Goal: Task Accomplishment & Management: Complete application form

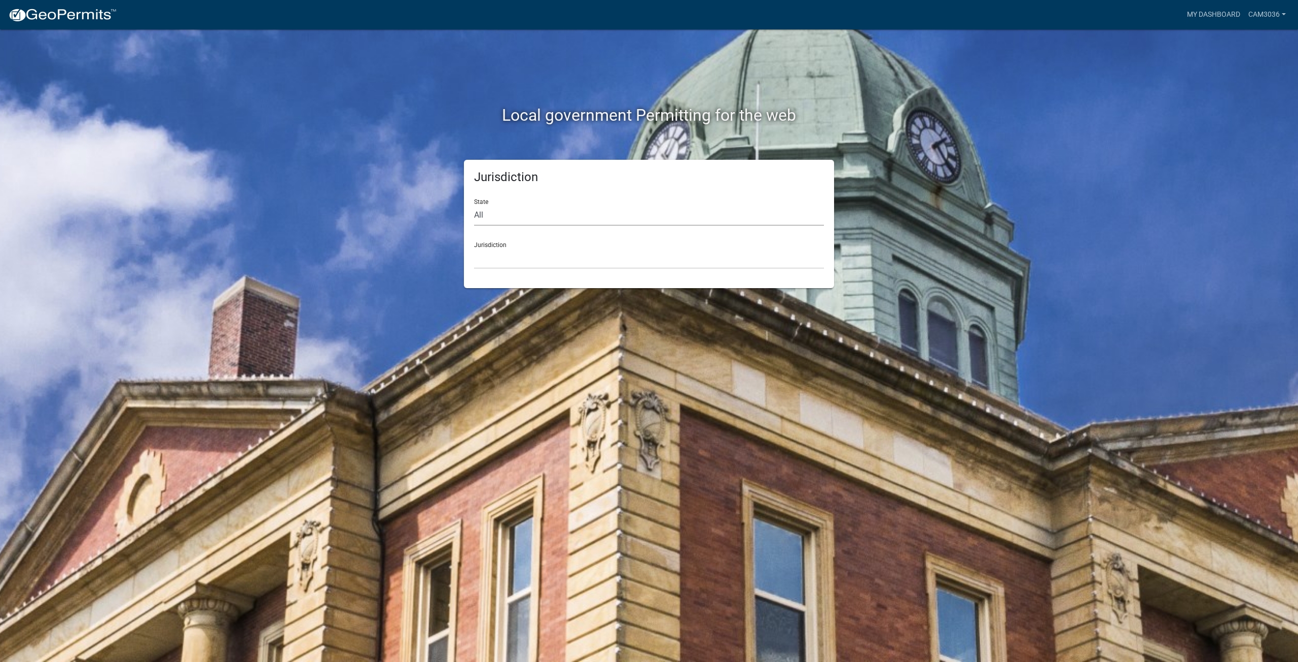
click at [520, 210] on select "All [US_STATE] [US_STATE] [US_STATE] [US_STATE] [US_STATE] [US_STATE] [US_STATE…" at bounding box center [649, 215] width 350 height 21
click at [1211, 16] on link "My Dashboard" at bounding box center [1213, 14] width 61 height 19
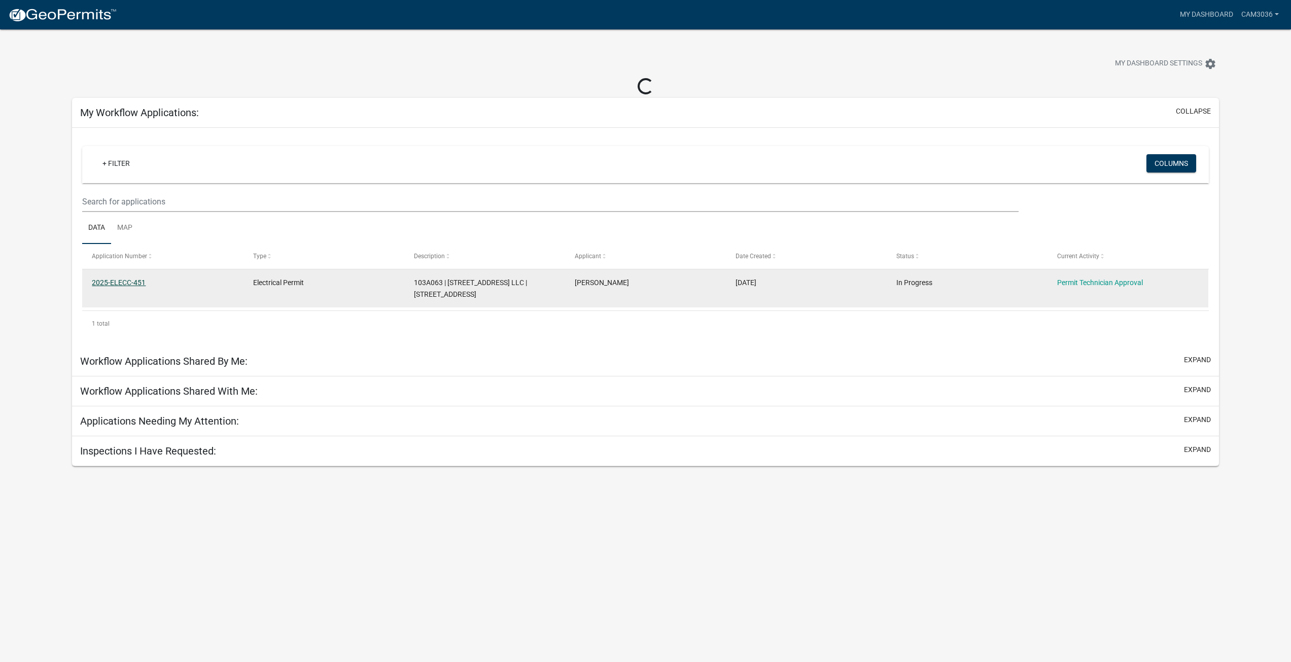
click at [120, 279] on link "2025-ELECC-451" at bounding box center [119, 282] width 54 height 8
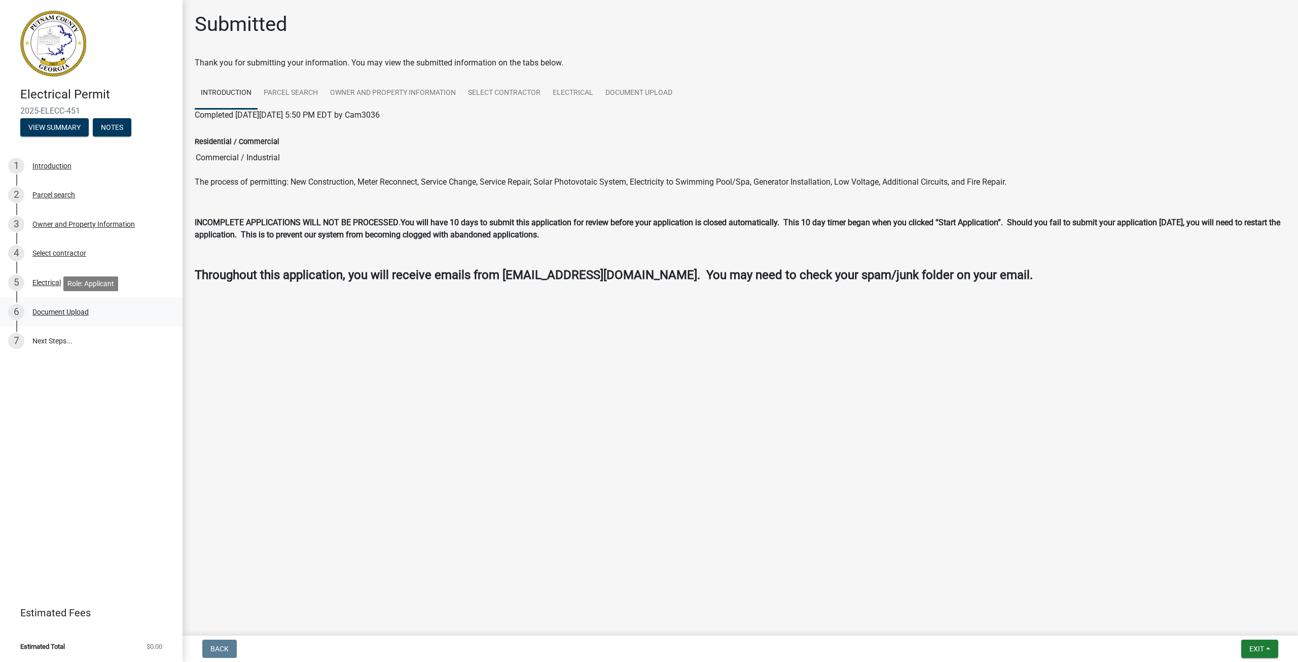
click at [63, 312] on div "Document Upload" at bounding box center [60, 311] width 56 height 7
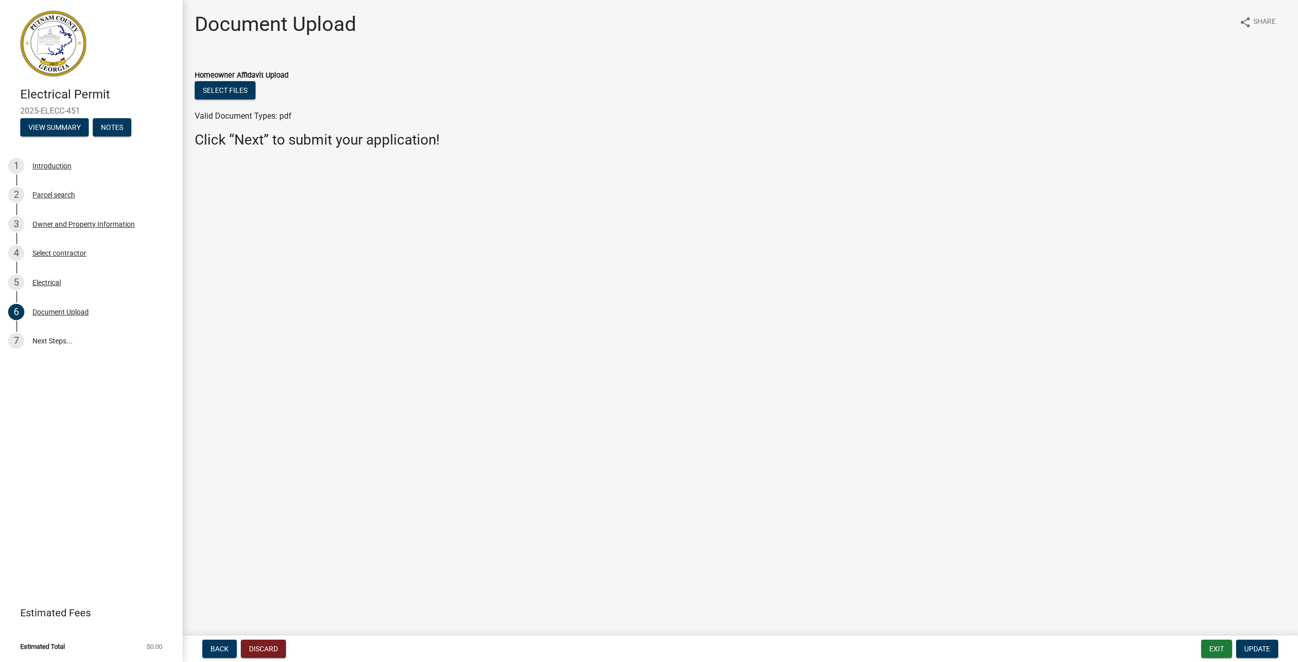
click at [223, 81] on div "Homeowner Affidavit Upload" at bounding box center [740, 75] width 1091 height 12
click at [228, 89] on button "Select files" at bounding box center [225, 90] width 61 height 18
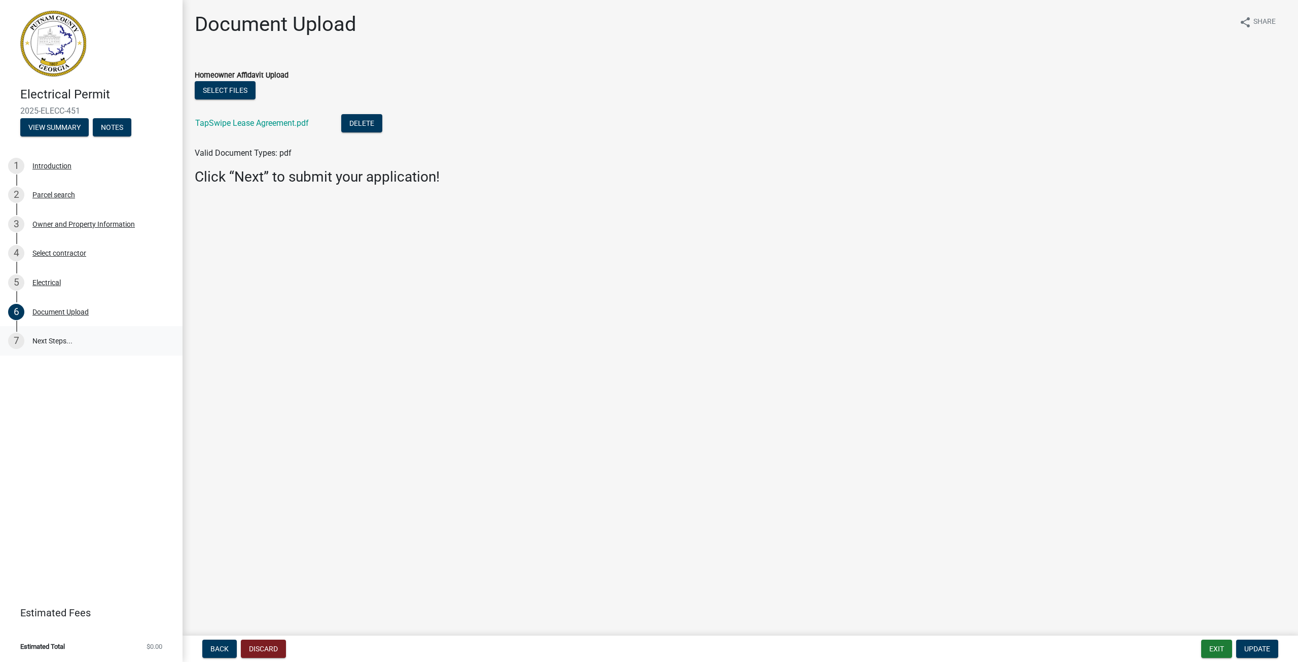
click at [65, 337] on link "7 Next Steps..." at bounding box center [91, 340] width 183 height 29
click at [51, 283] on div "Electrical" at bounding box center [46, 282] width 28 height 7
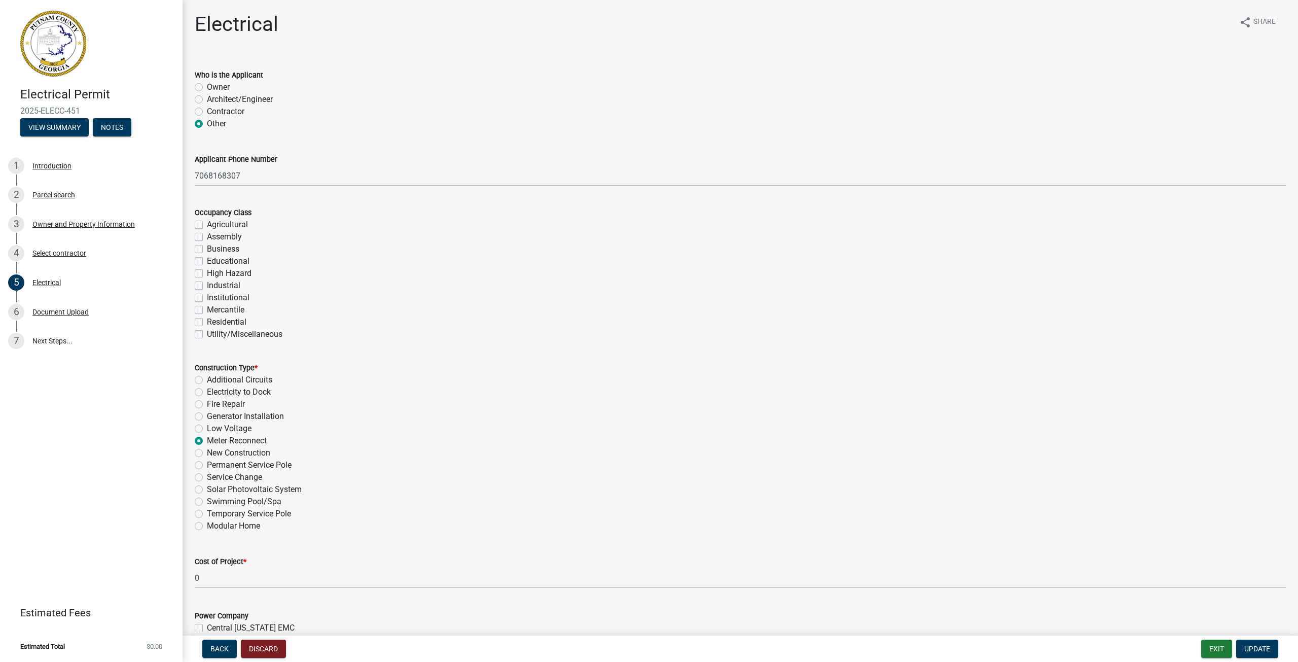
click at [207, 248] on label "Business" at bounding box center [223, 249] width 32 height 12
click at [207, 248] on input "Business" at bounding box center [210, 246] width 7 height 7
checkbox input "true"
checkbox input "false"
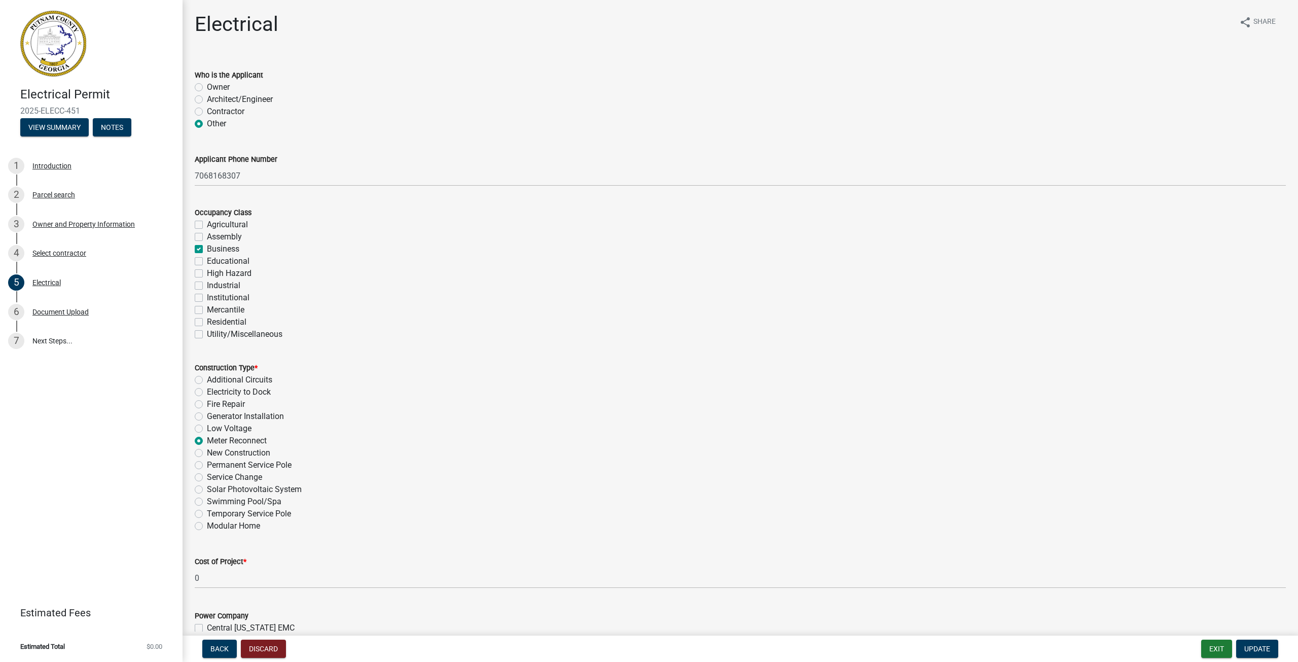
checkbox input "true"
checkbox input "false"
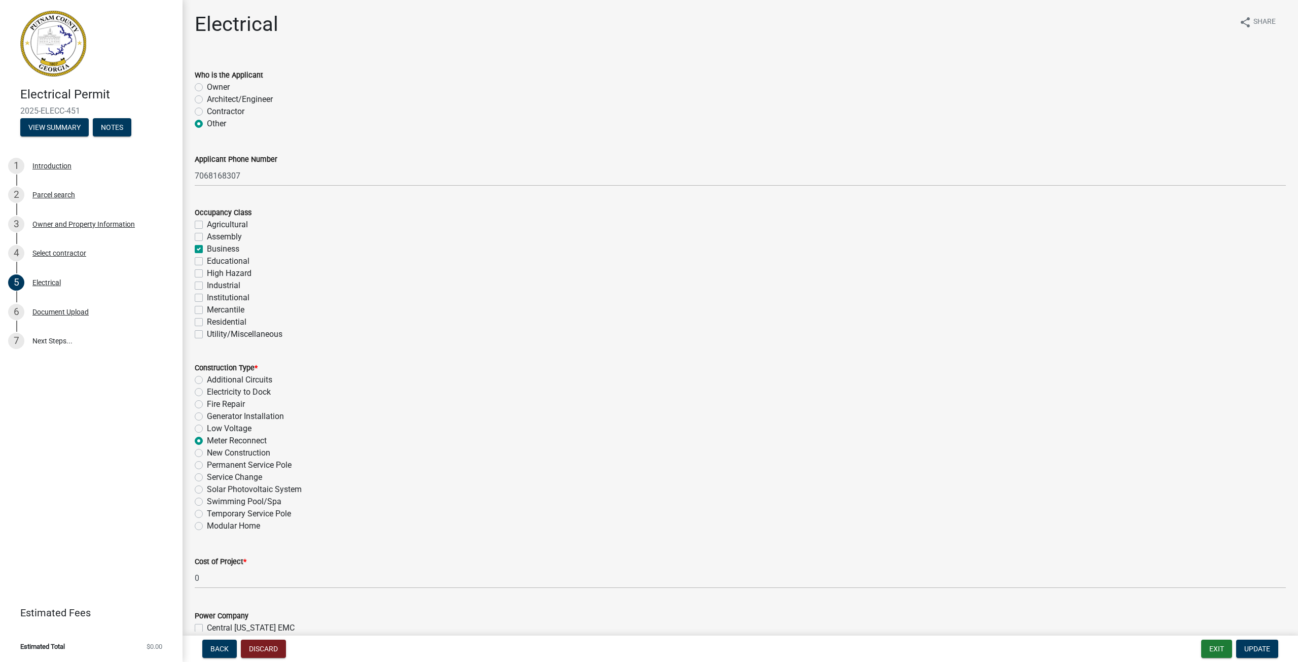
checkbox input "false"
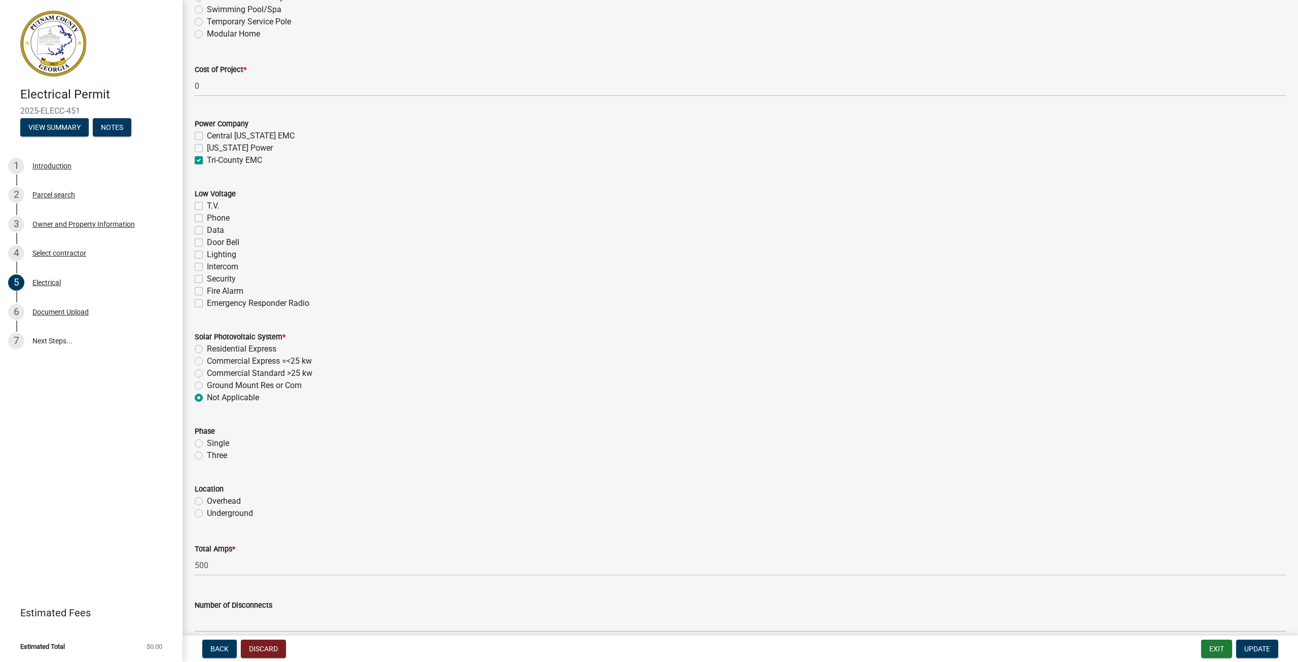
scroll to position [507, 0]
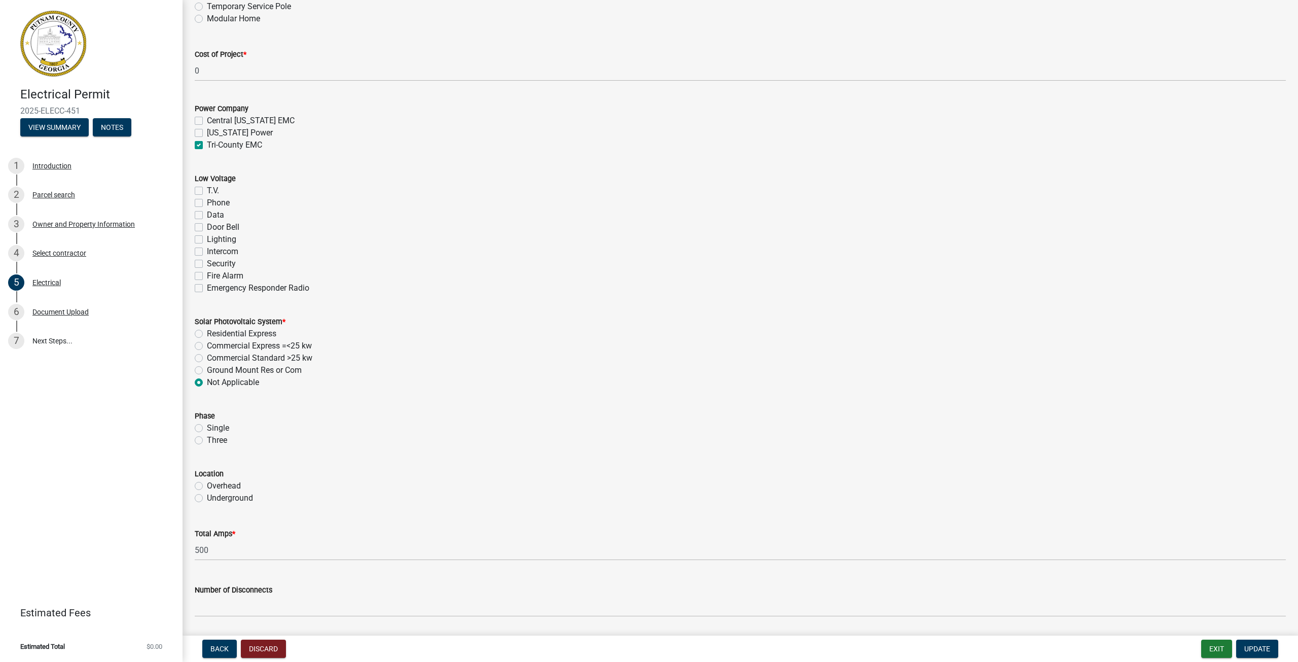
click at [207, 240] on label "Lighting" at bounding box center [221, 239] width 29 height 12
click at [207, 240] on input "Lighting" at bounding box center [210, 236] width 7 height 7
checkbox input "true"
checkbox input "false"
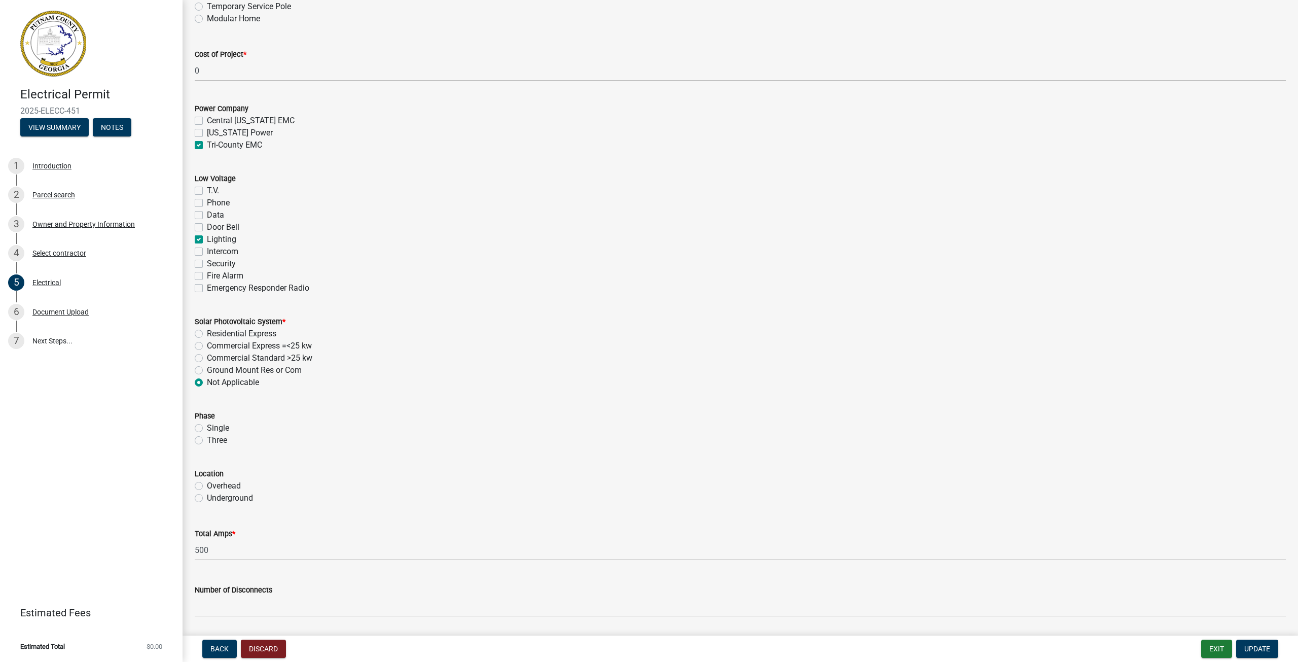
checkbox input "false"
checkbox input "true"
checkbox input "false"
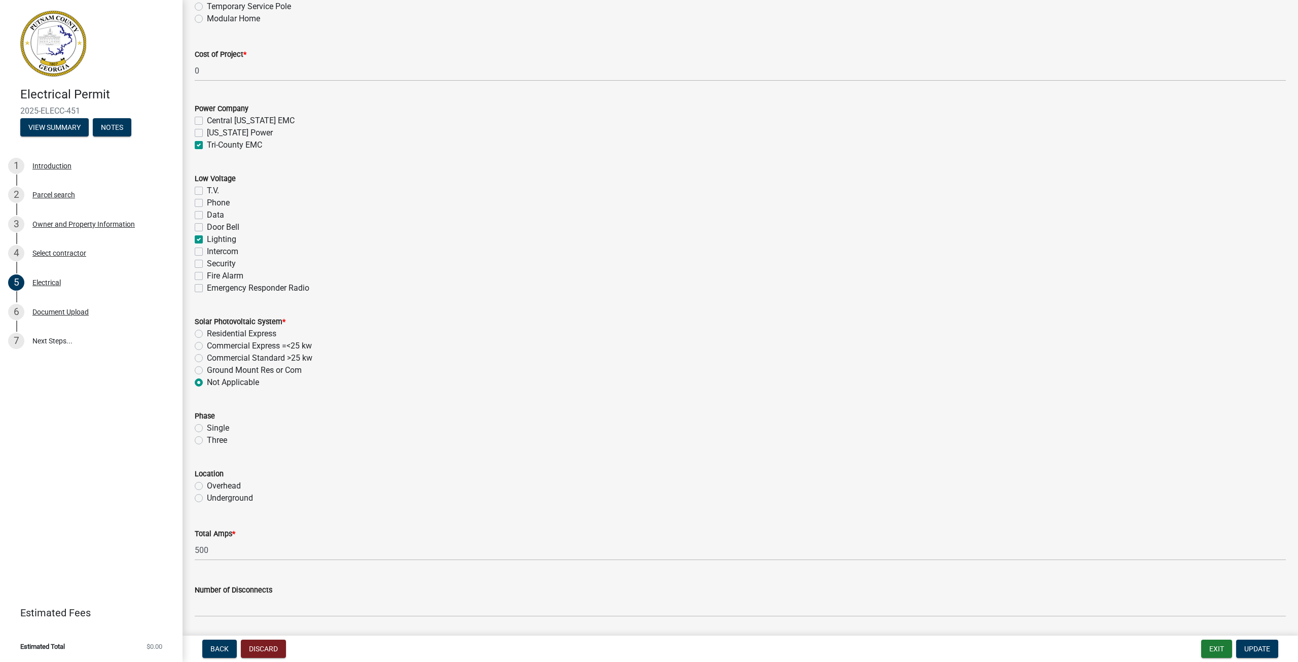
checkbox input "false"
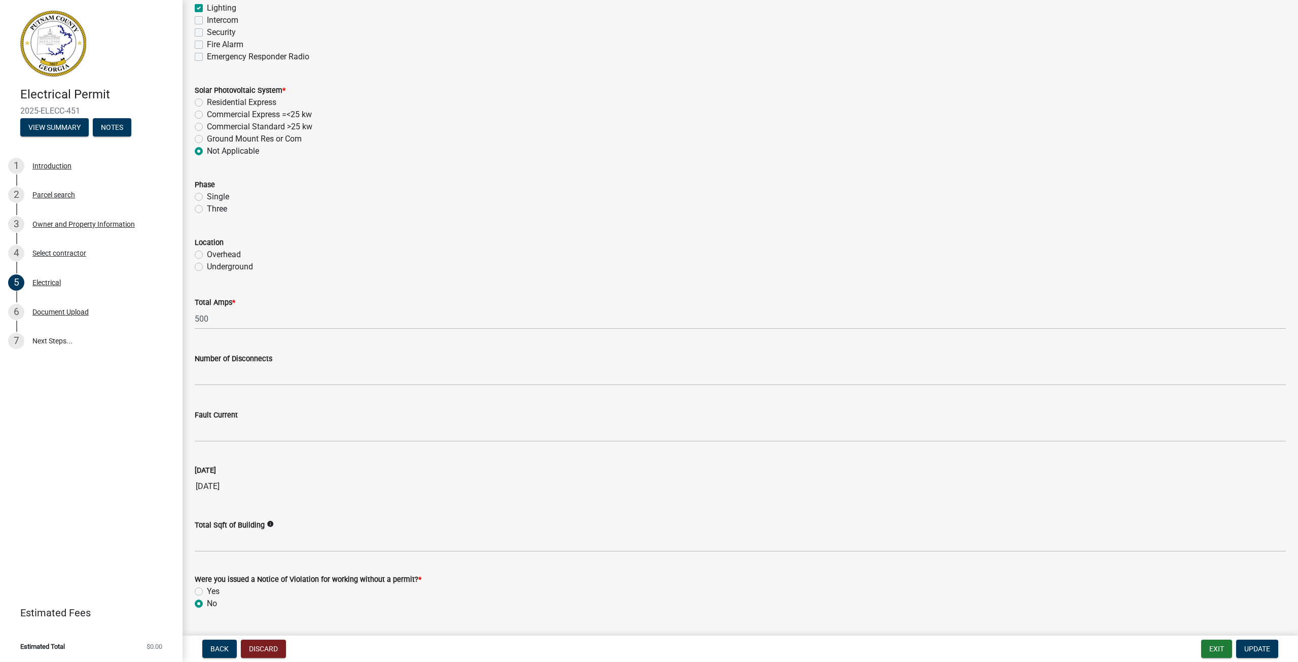
scroll to position [765, 0]
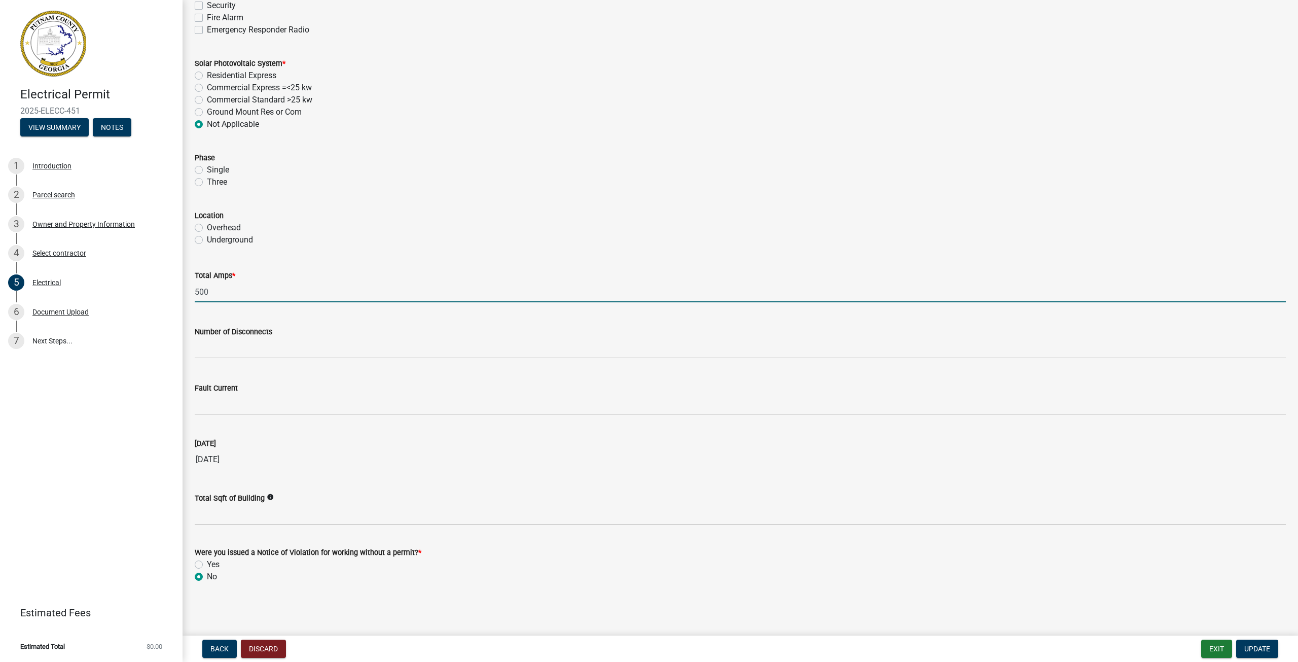
click at [229, 290] on input "500" at bounding box center [740, 291] width 1091 height 21
type input "5"
type input "300"
click at [444, 173] on div "Single" at bounding box center [740, 170] width 1091 height 12
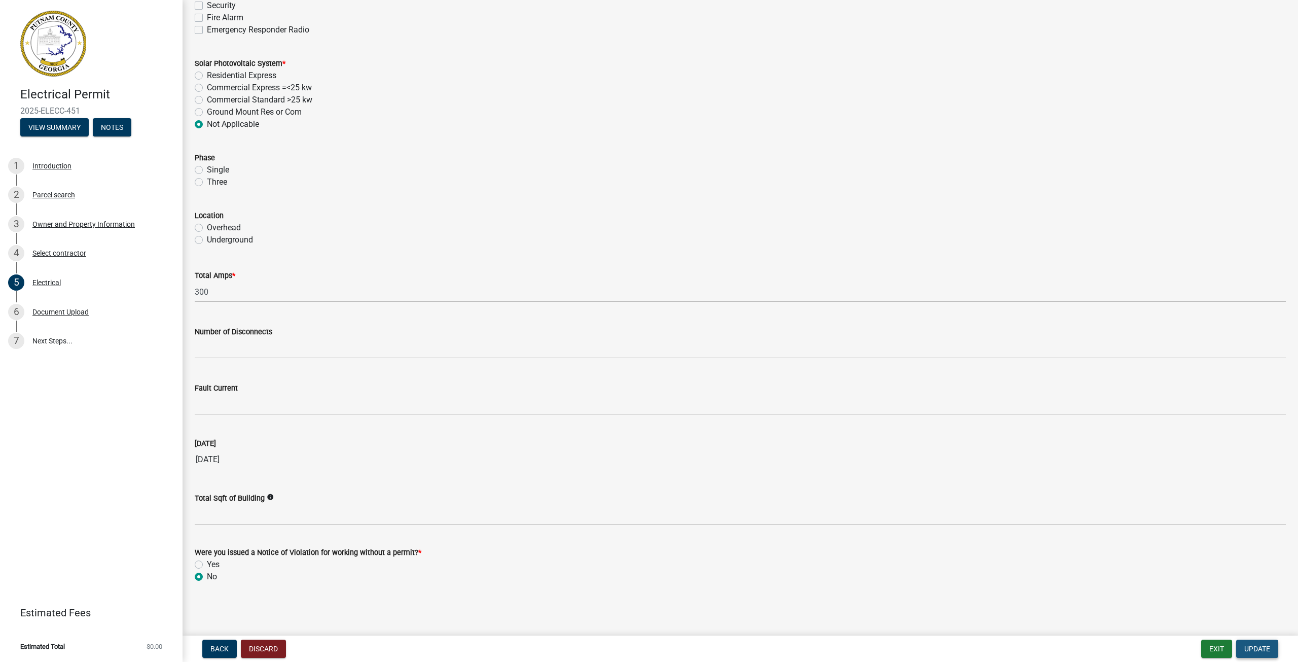
click at [1268, 647] on span "Update" at bounding box center [1258, 649] width 26 height 8
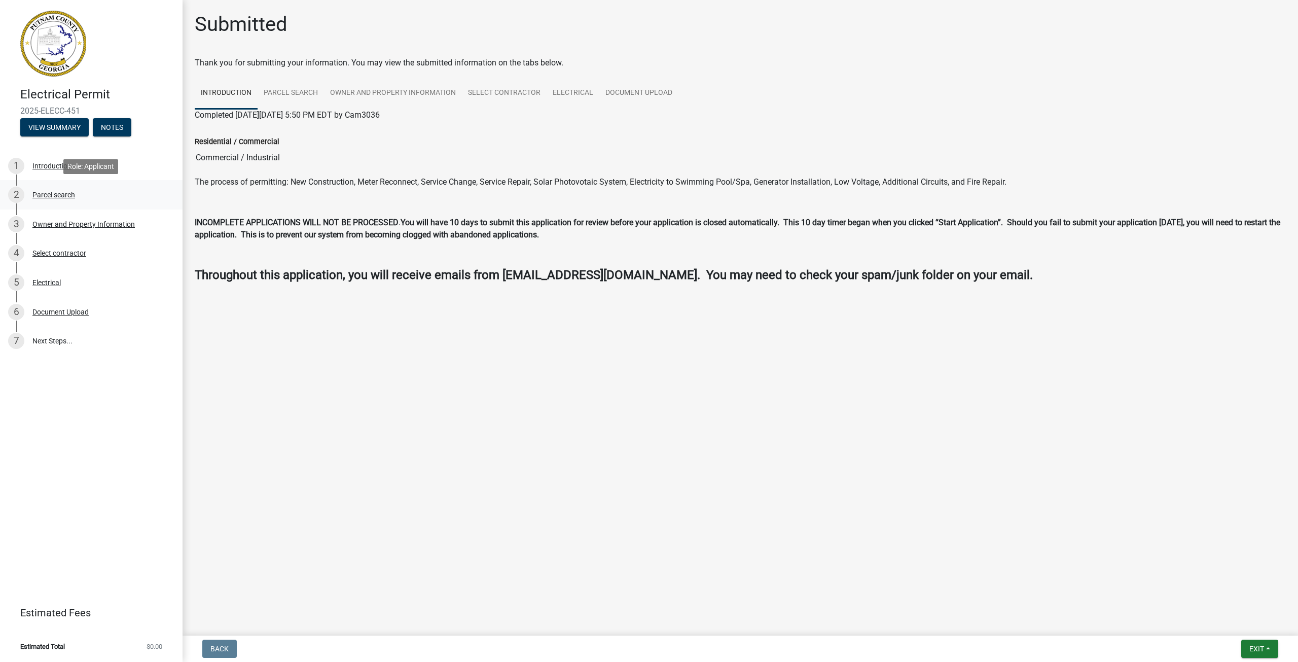
click at [66, 200] on div "2 Parcel search" at bounding box center [87, 195] width 158 height 16
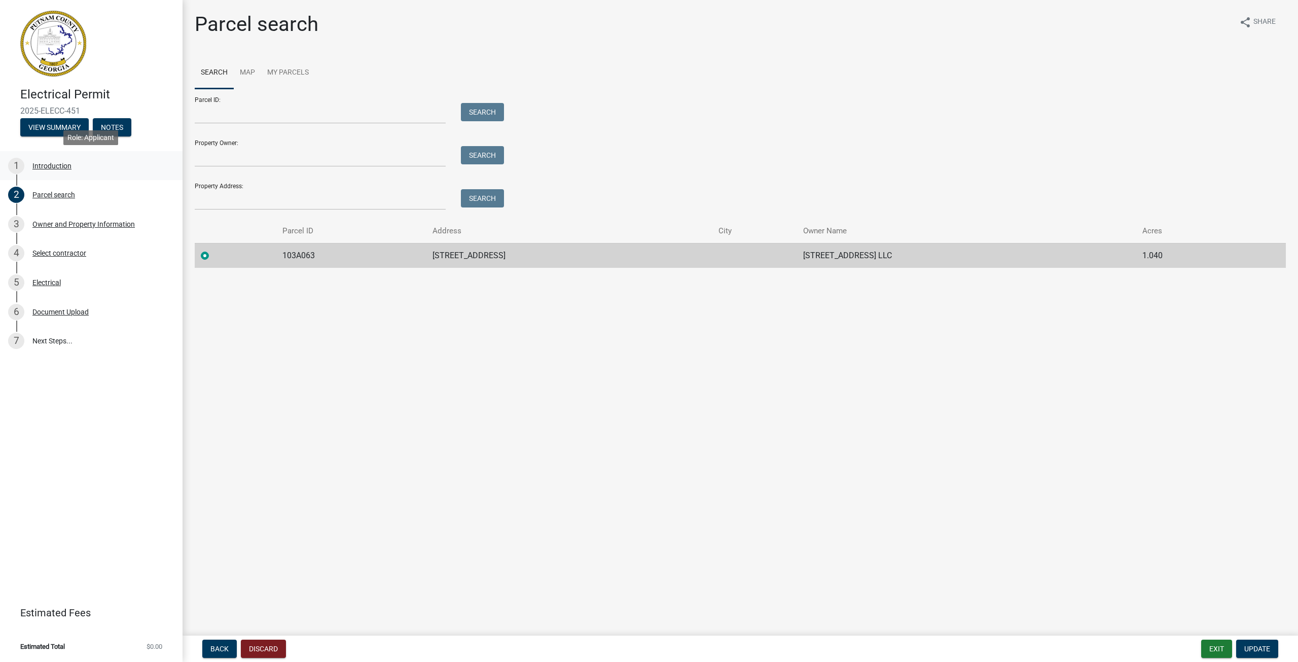
click at [41, 166] on div "Introduction" at bounding box center [51, 165] width 39 height 7
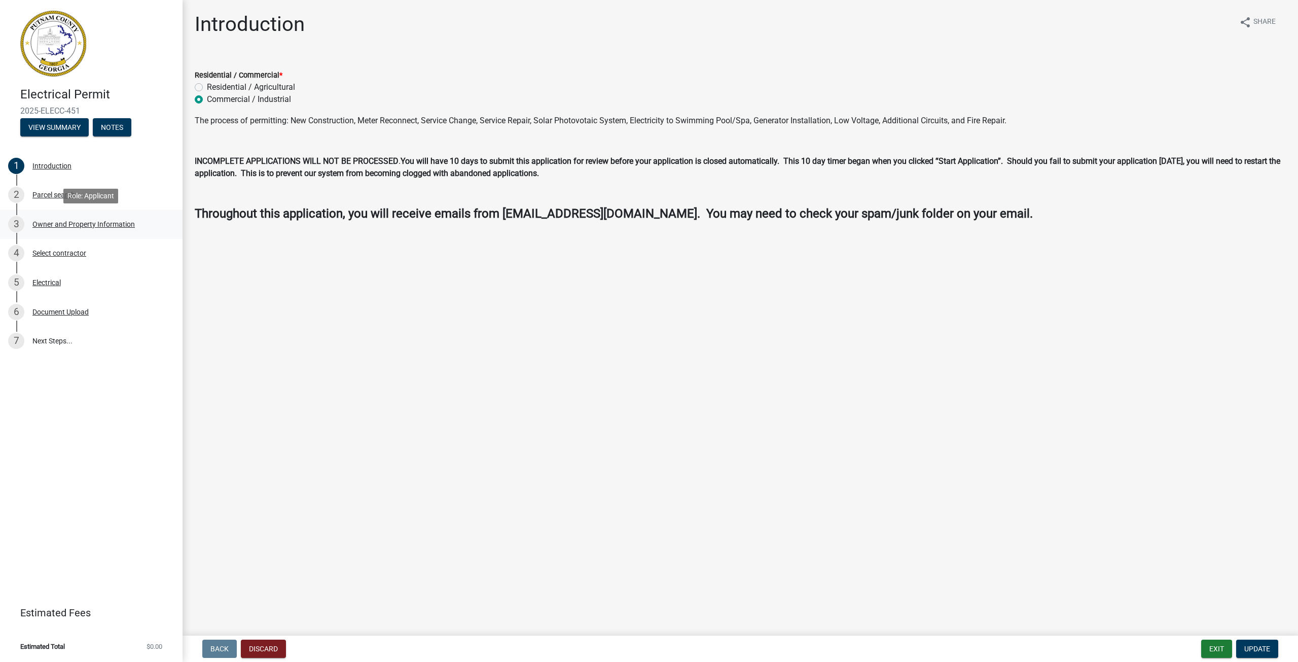
click at [81, 224] on div "Owner and Property Information" at bounding box center [83, 224] width 102 height 7
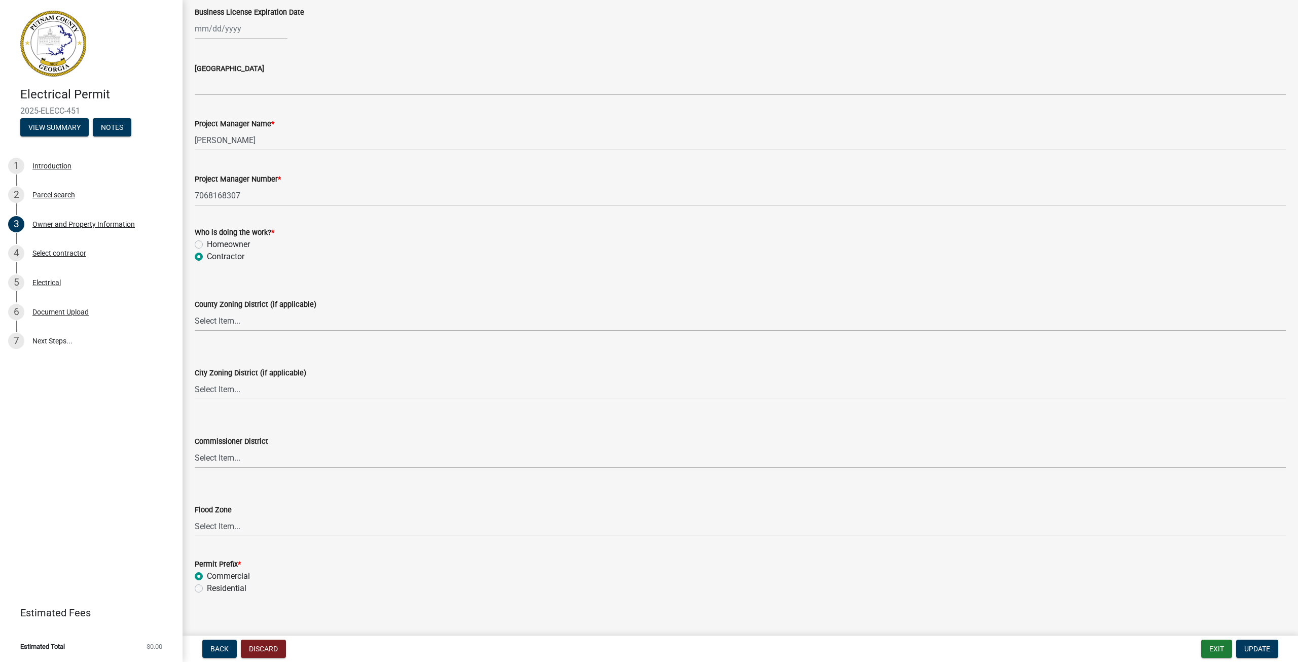
scroll to position [1571, 0]
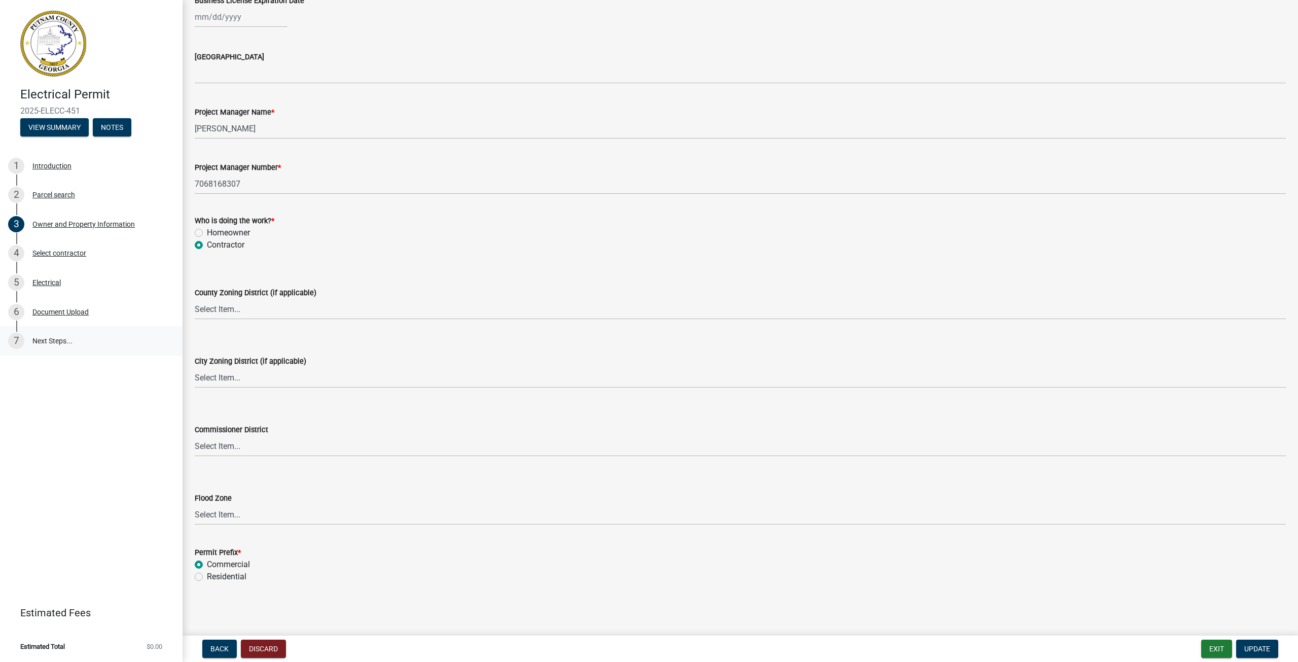
click at [47, 342] on link "7 Next Steps..." at bounding box center [91, 340] width 183 height 29
click at [1262, 652] on span "Update" at bounding box center [1258, 649] width 26 height 8
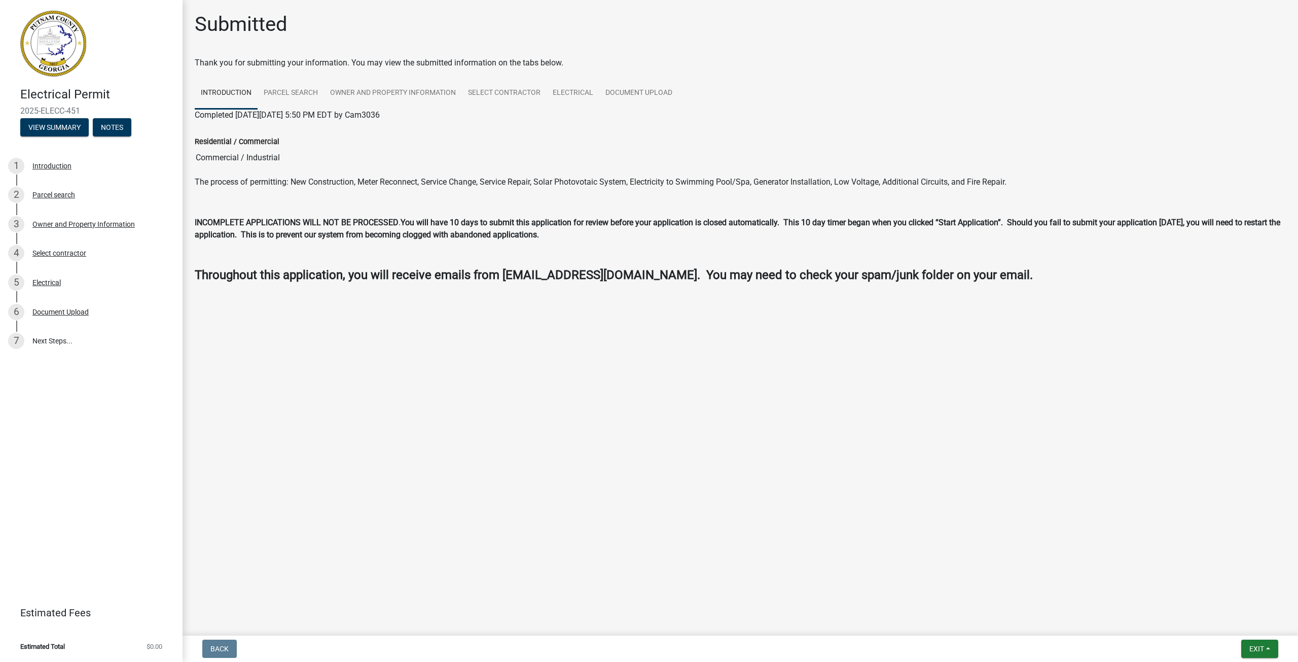
click at [1218, 648] on div "Back Exit Save Save & Exit" at bounding box center [741, 649] width 1100 height 18
